Goal: Register for event/course

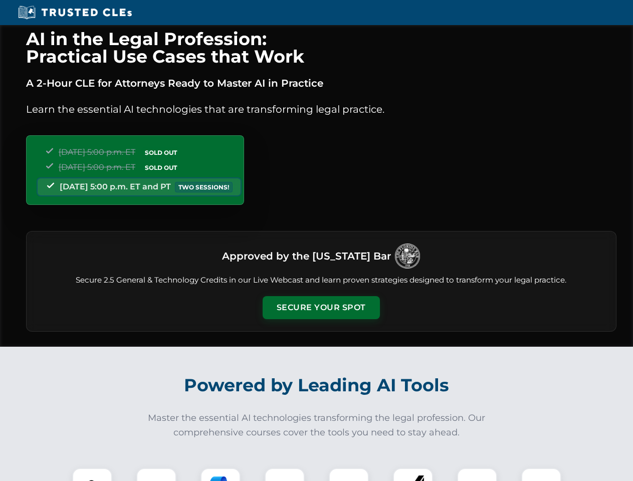
click at [321, 308] on button "Secure Your Spot" at bounding box center [321, 307] width 117 height 23
click at [92, 475] on img at bounding box center [92, 488] width 29 height 29
